Goal: Transaction & Acquisition: Obtain resource

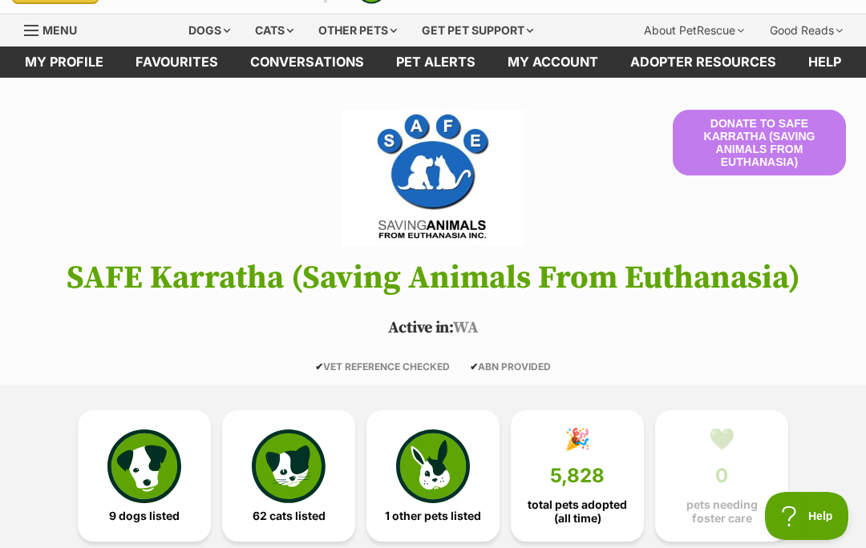
click at [135, 460] on img at bounding box center [144, 467] width 74 height 74
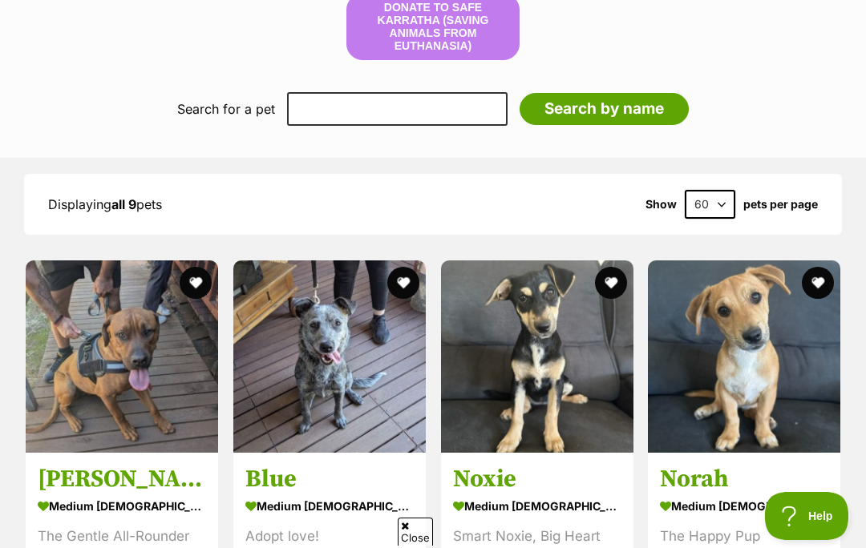
scroll to position [1347, 0]
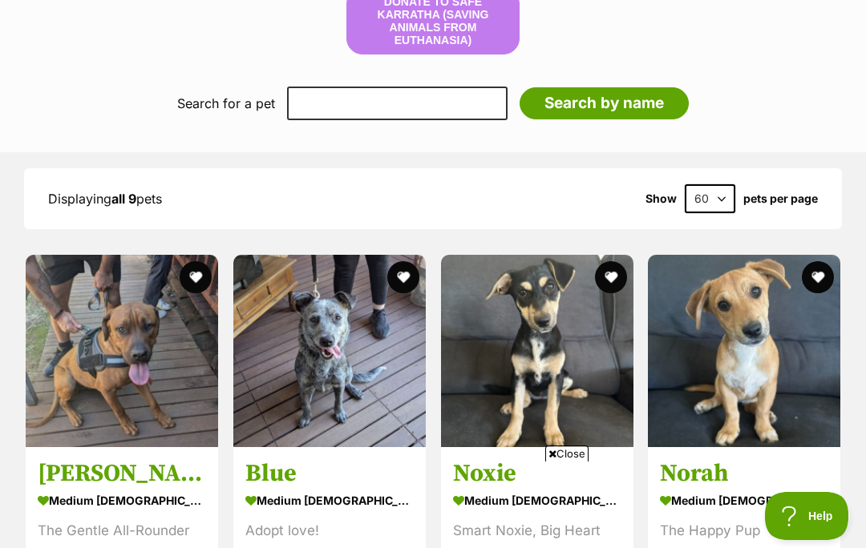
click at [582, 462] on span "Close" at bounding box center [566, 454] width 43 height 16
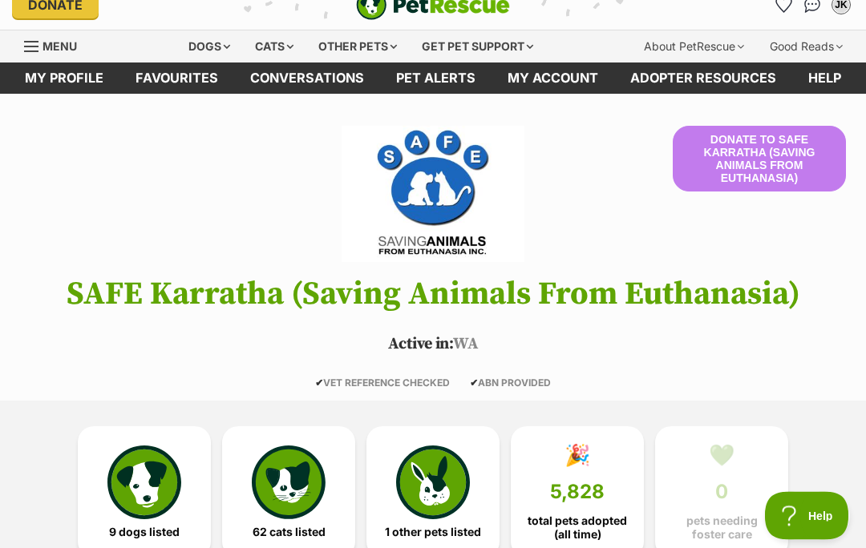
scroll to position [0, 0]
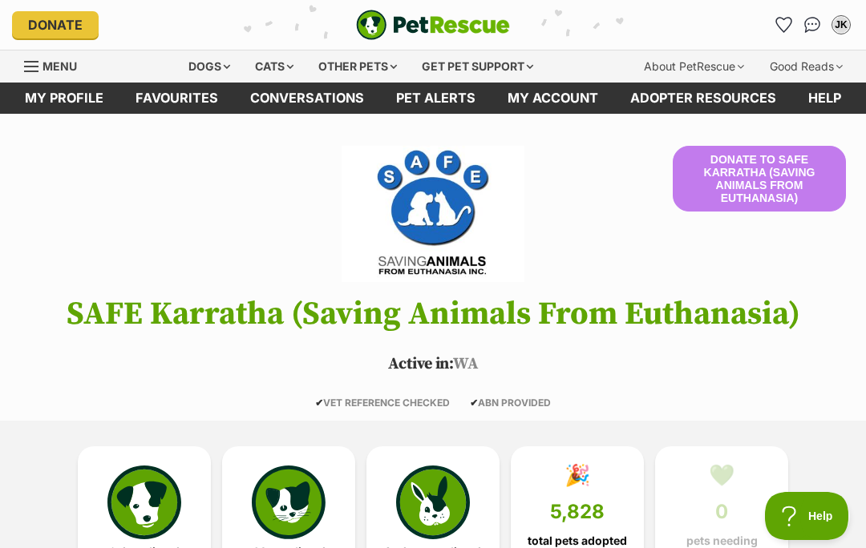
click at [192, 59] on div "Dogs" at bounding box center [209, 66] width 64 height 32
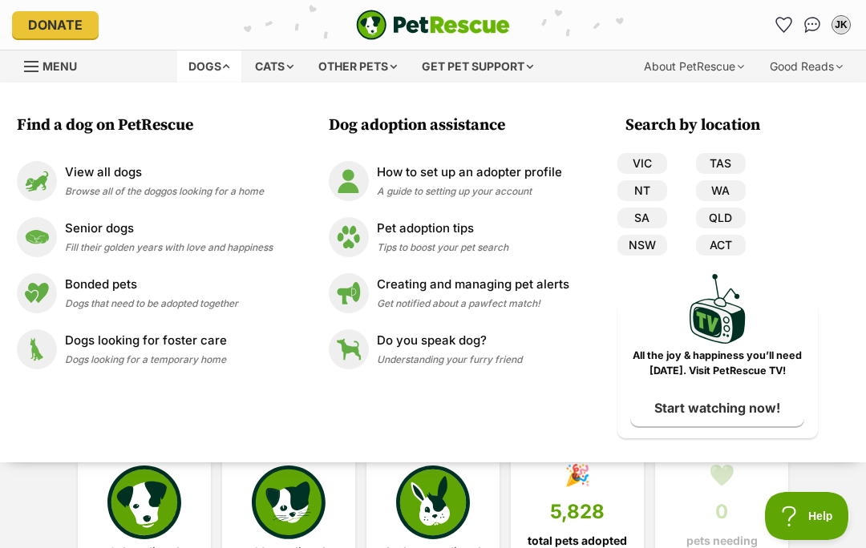
click at [42, 233] on img at bounding box center [37, 237] width 40 height 40
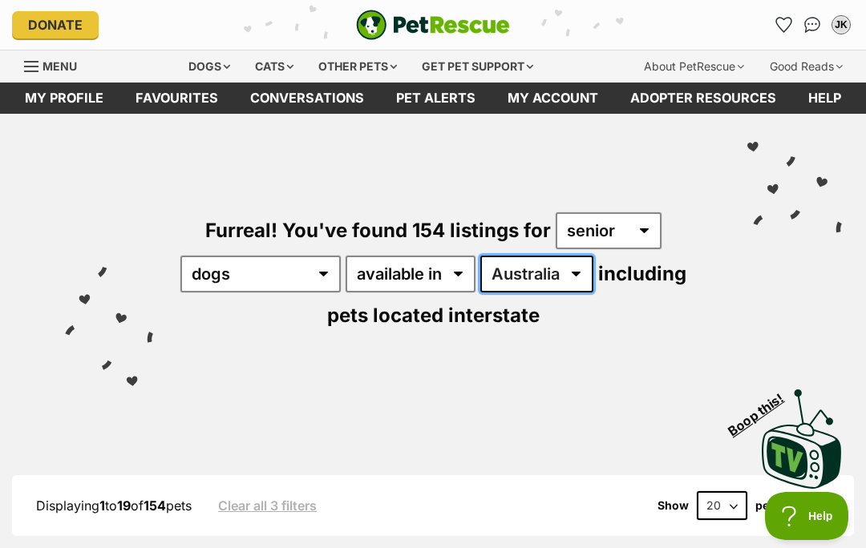
click at [593, 274] on select "Australia ACT NSW NT QLD SA TAS VIC WA" at bounding box center [536, 274] width 113 height 37
select select "WA"
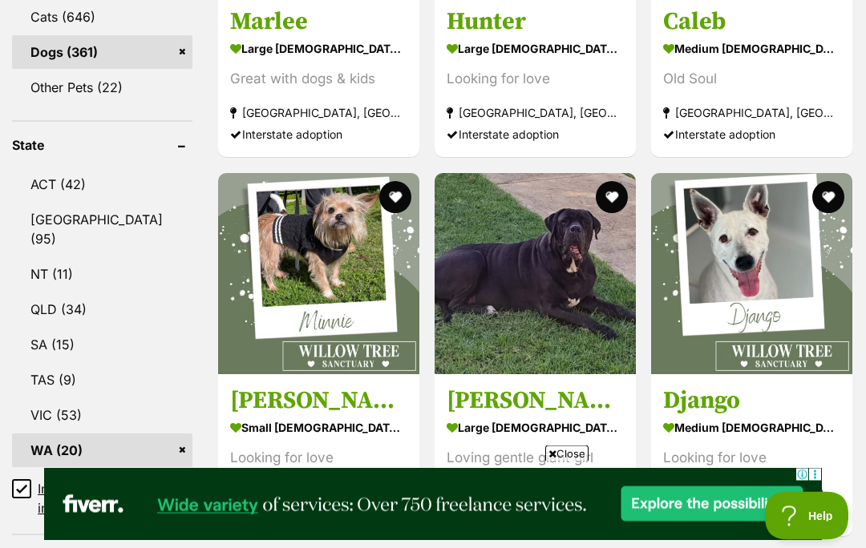
scroll to position [769, 0]
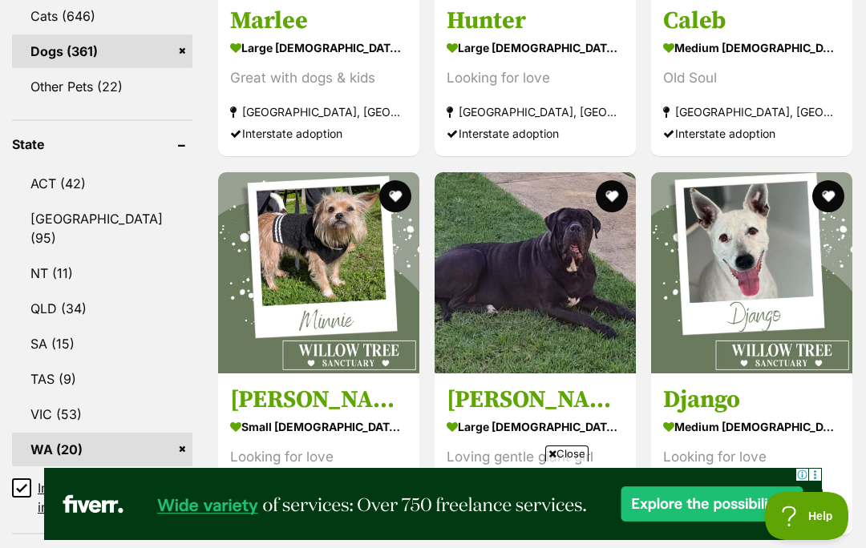
click at [562, 462] on span "Close" at bounding box center [566, 454] width 43 height 16
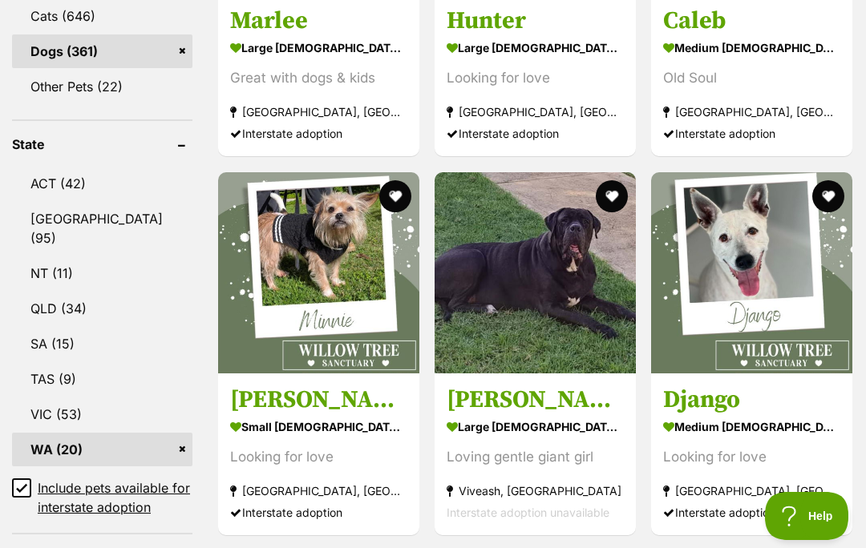
click at [313, 310] on img at bounding box center [318, 272] width 201 height 201
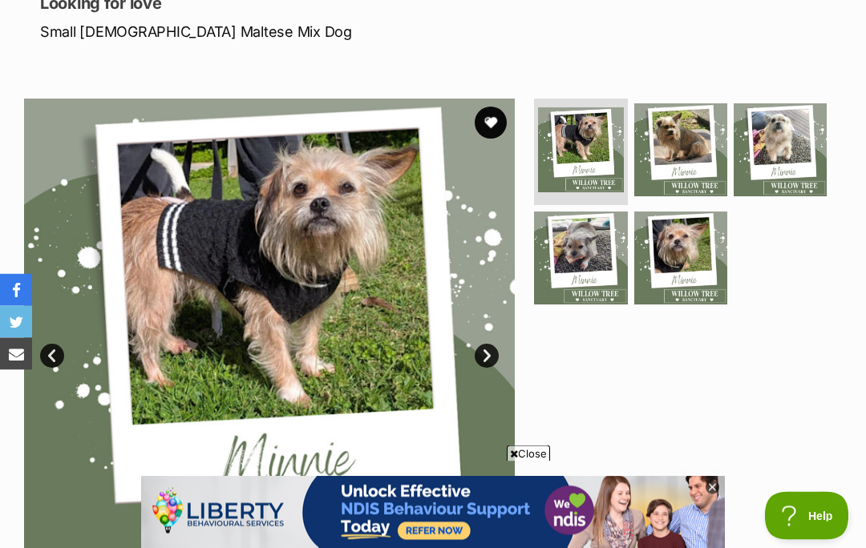
scroll to position [235, 0]
click at [533, 462] on span "Close" at bounding box center [528, 454] width 43 height 16
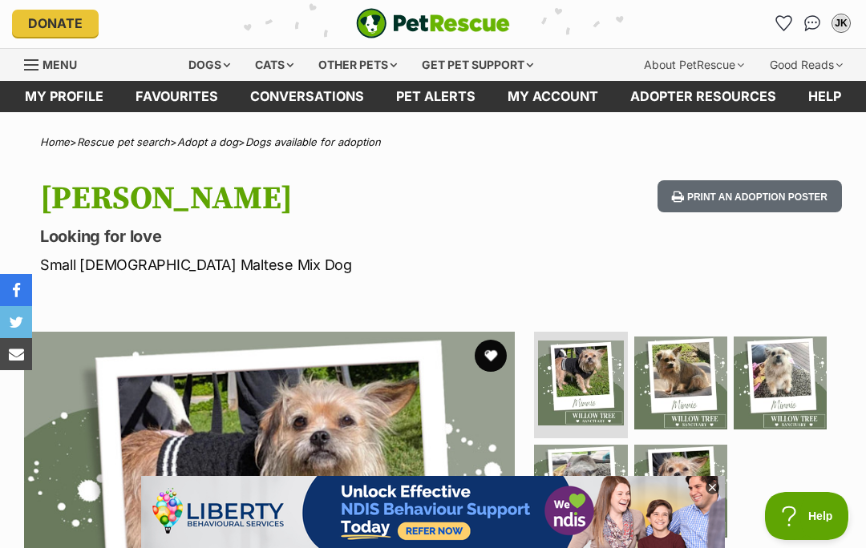
scroll to position [0, 0]
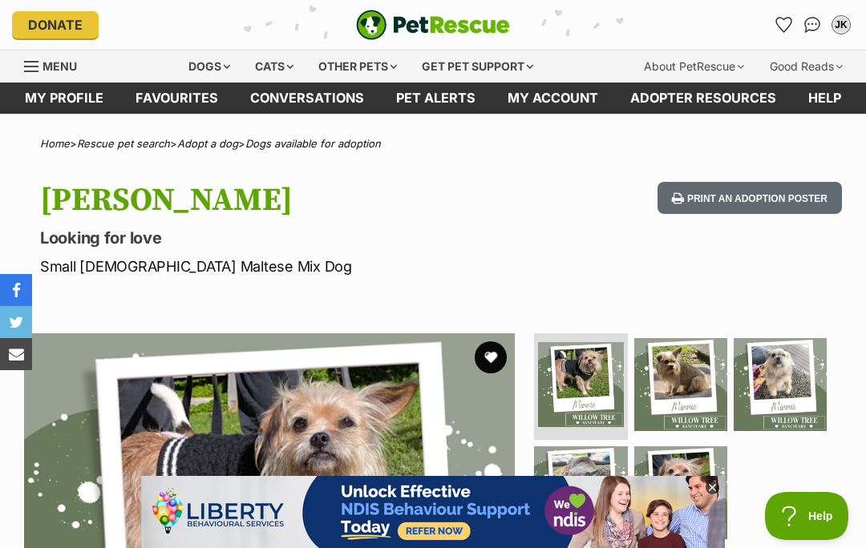
click at [706, 95] on link "Adopter resources" at bounding box center [703, 98] width 178 height 31
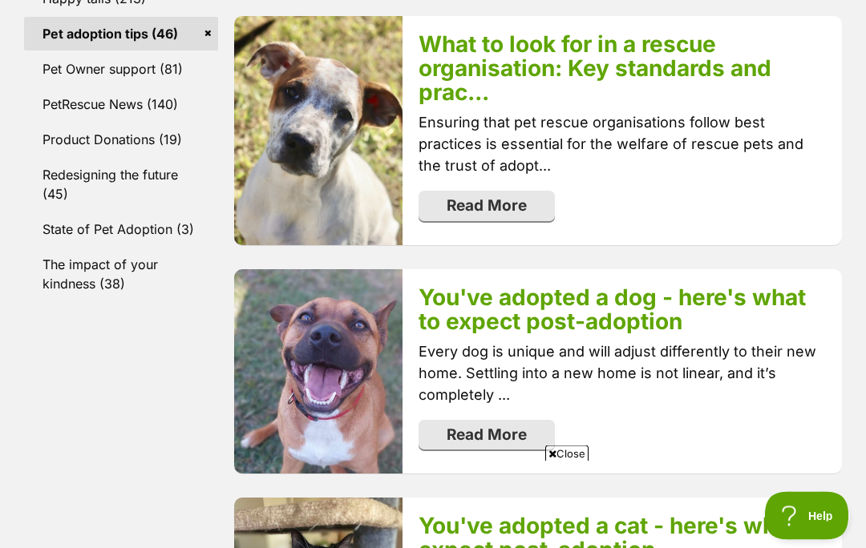
scroll to position [915, 0]
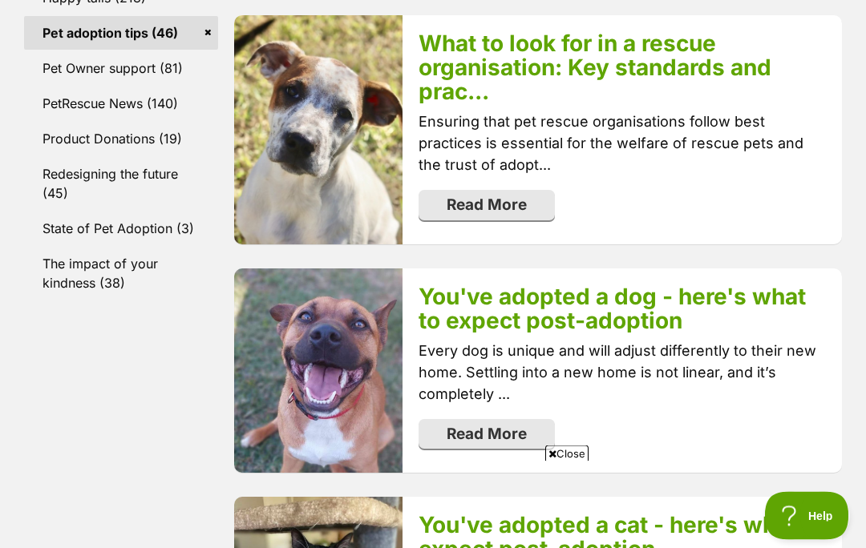
click at [571, 462] on span "Close" at bounding box center [566, 454] width 43 height 16
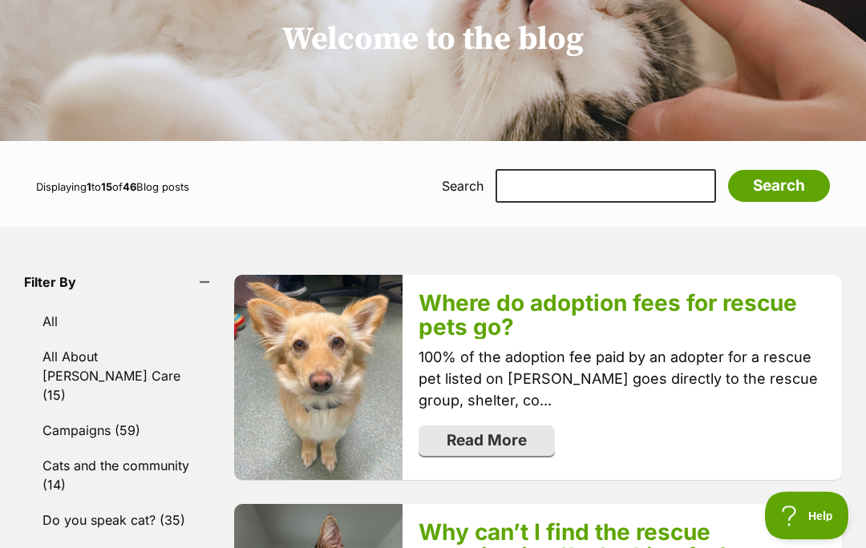
scroll to position [0, 0]
